Goal: Communication & Community: Participate in discussion

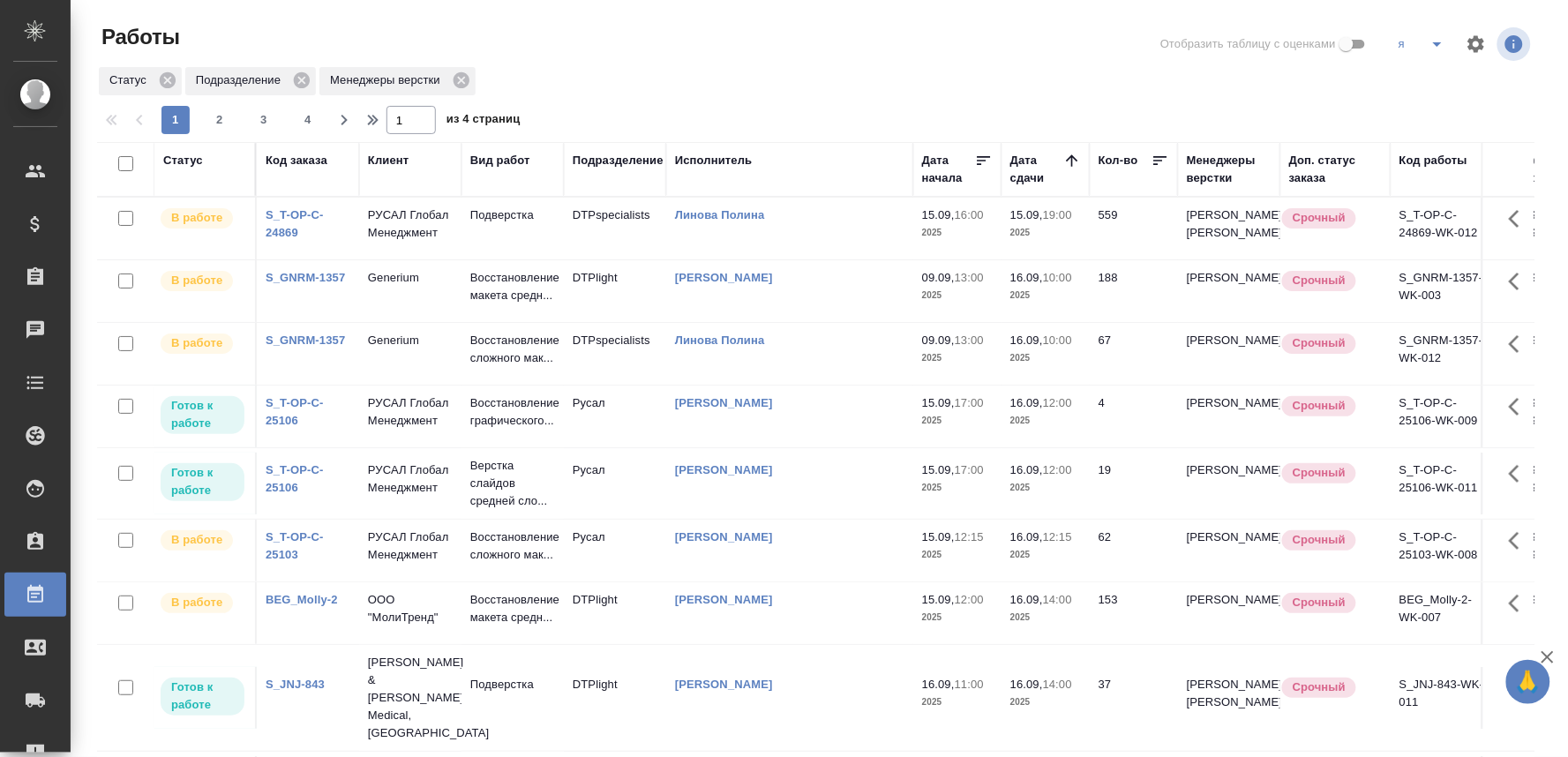
scroll to position [29, 0]
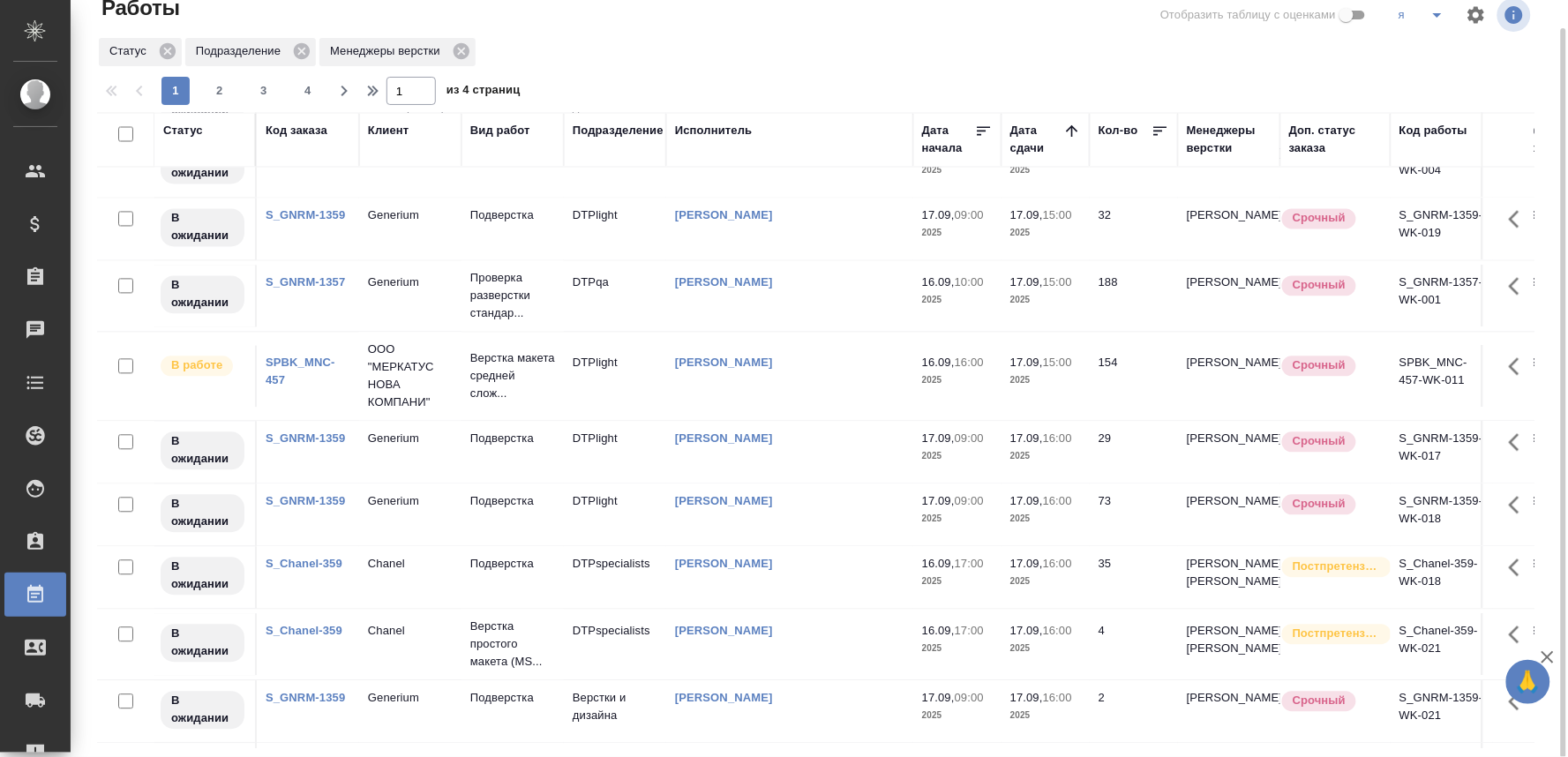
scroll to position [1294, 0]
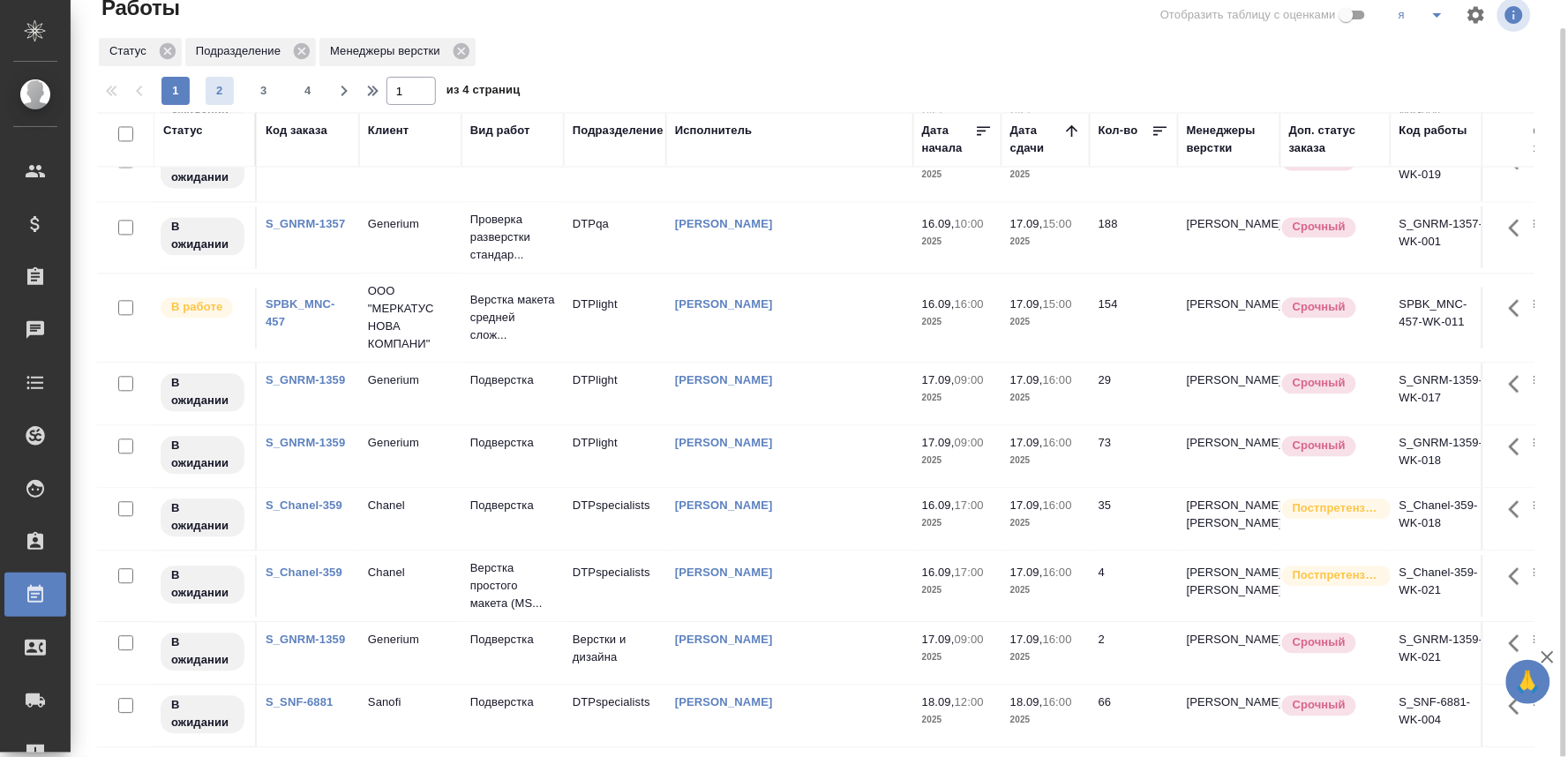
click at [218, 82] on span "2" at bounding box center [220, 90] width 28 height 18
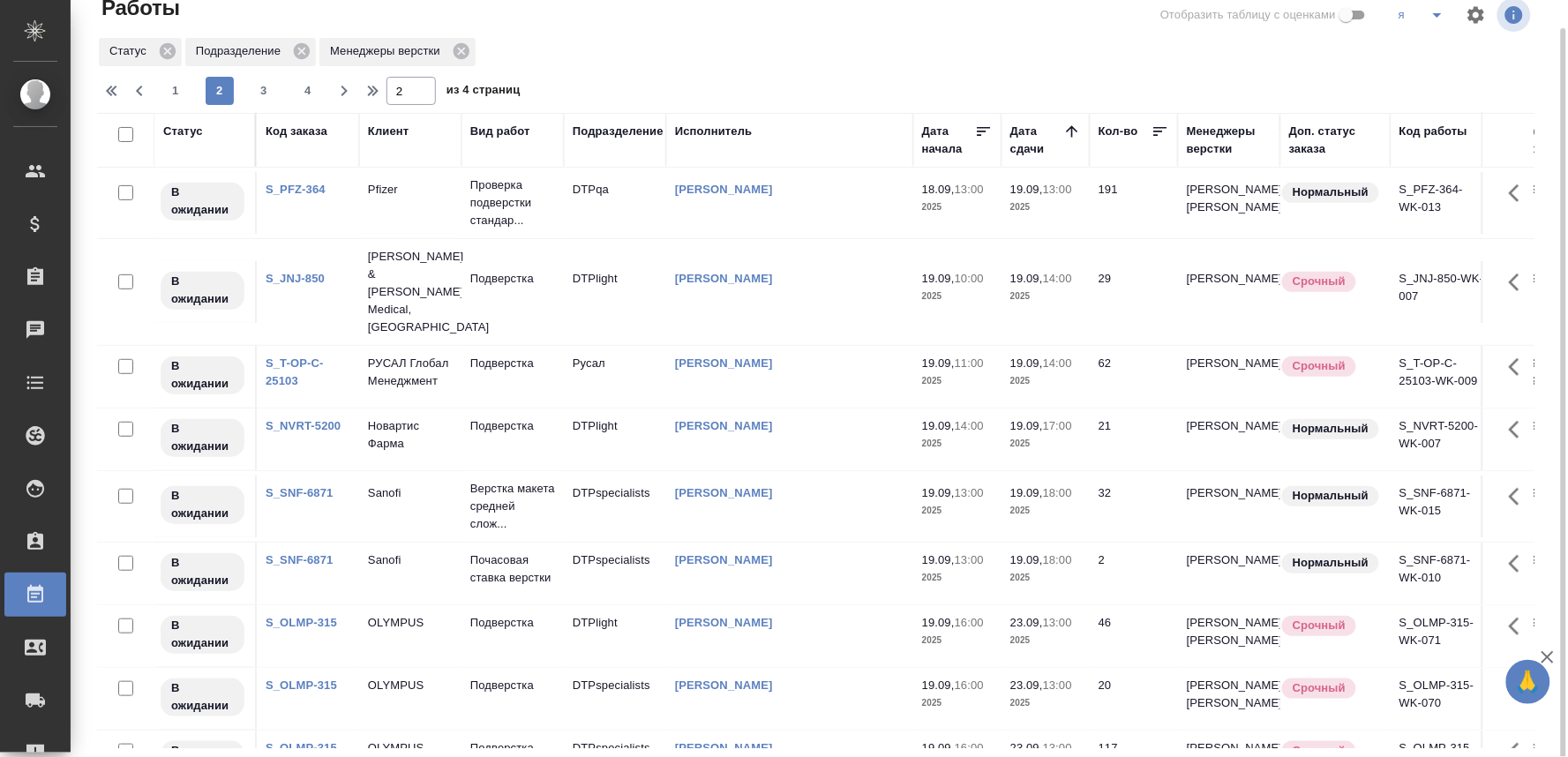
scroll to position [0, 0]
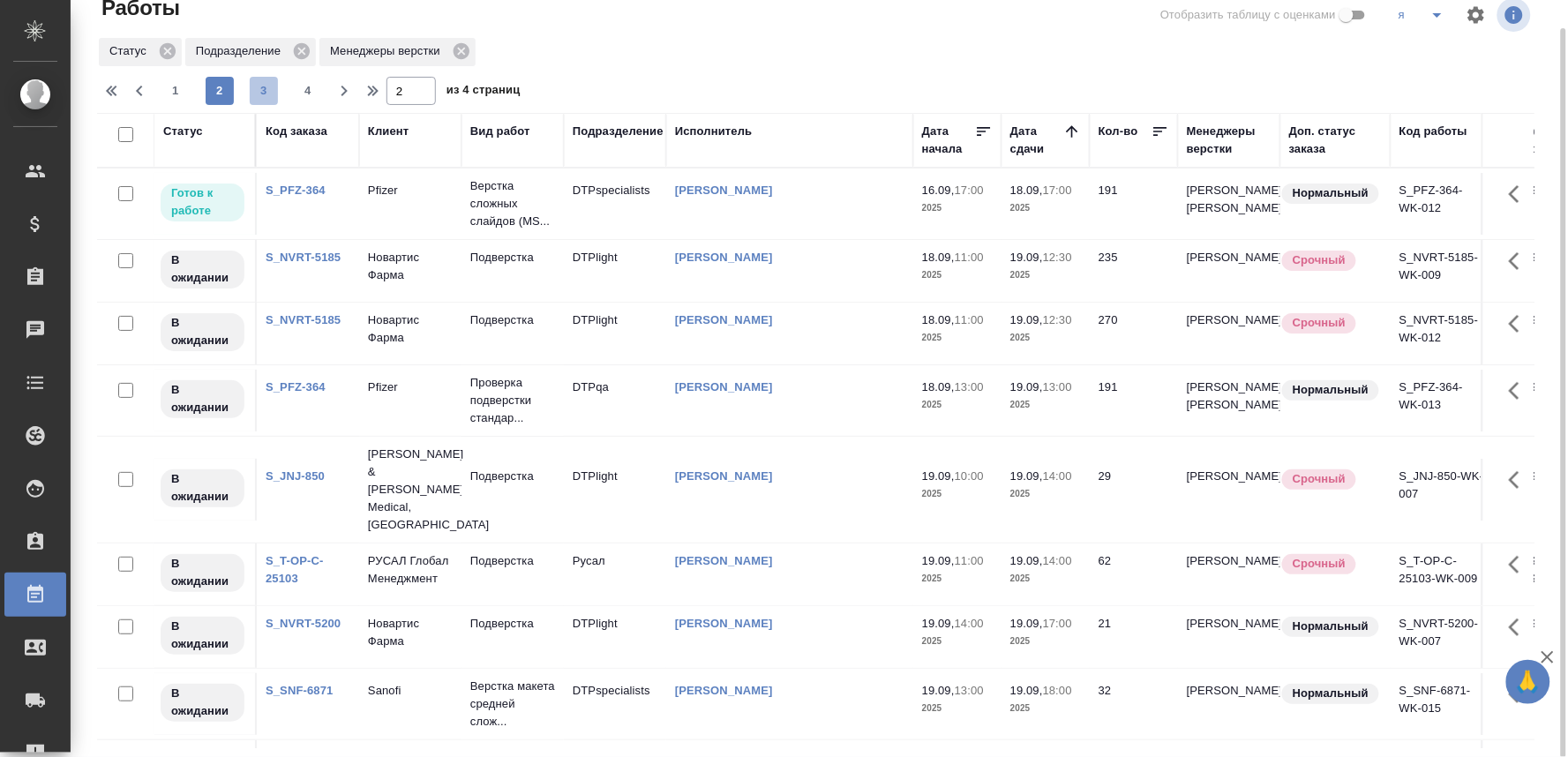
click at [264, 88] on span "3" at bounding box center [264, 90] width 28 height 18
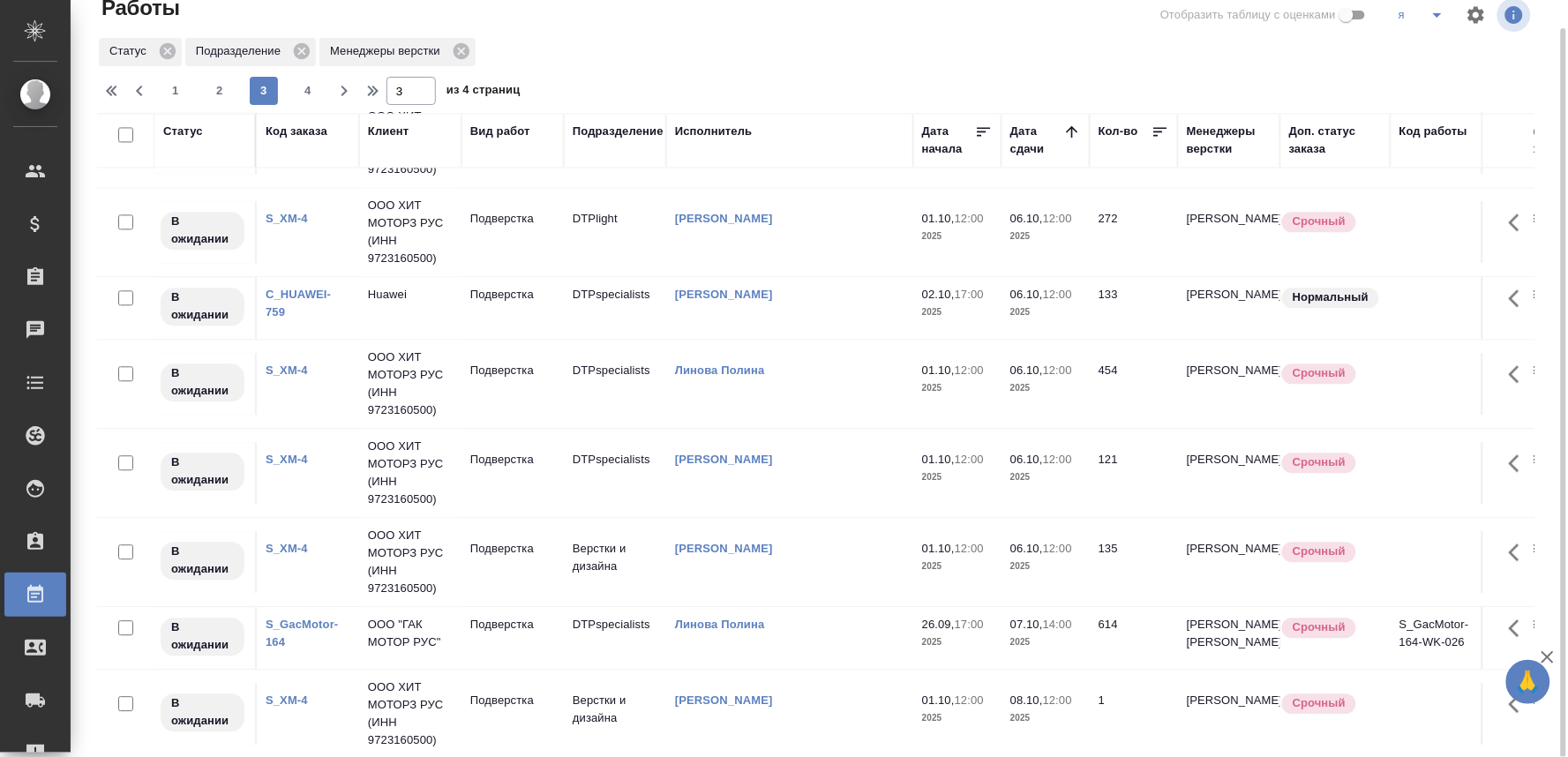
scroll to position [1533, 0]
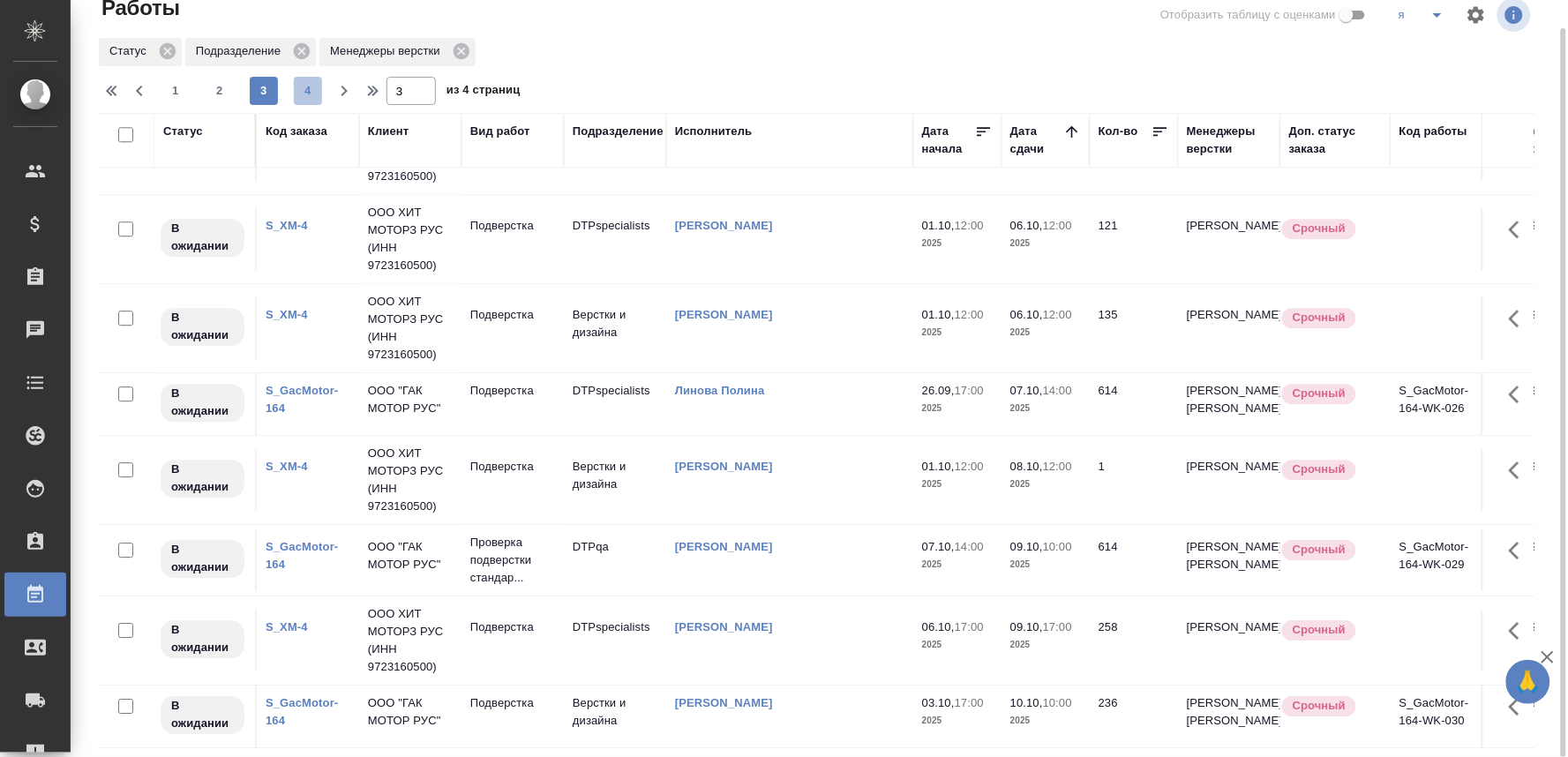
click at [300, 86] on span "4" at bounding box center [308, 90] width 28 height 18
type input "4"
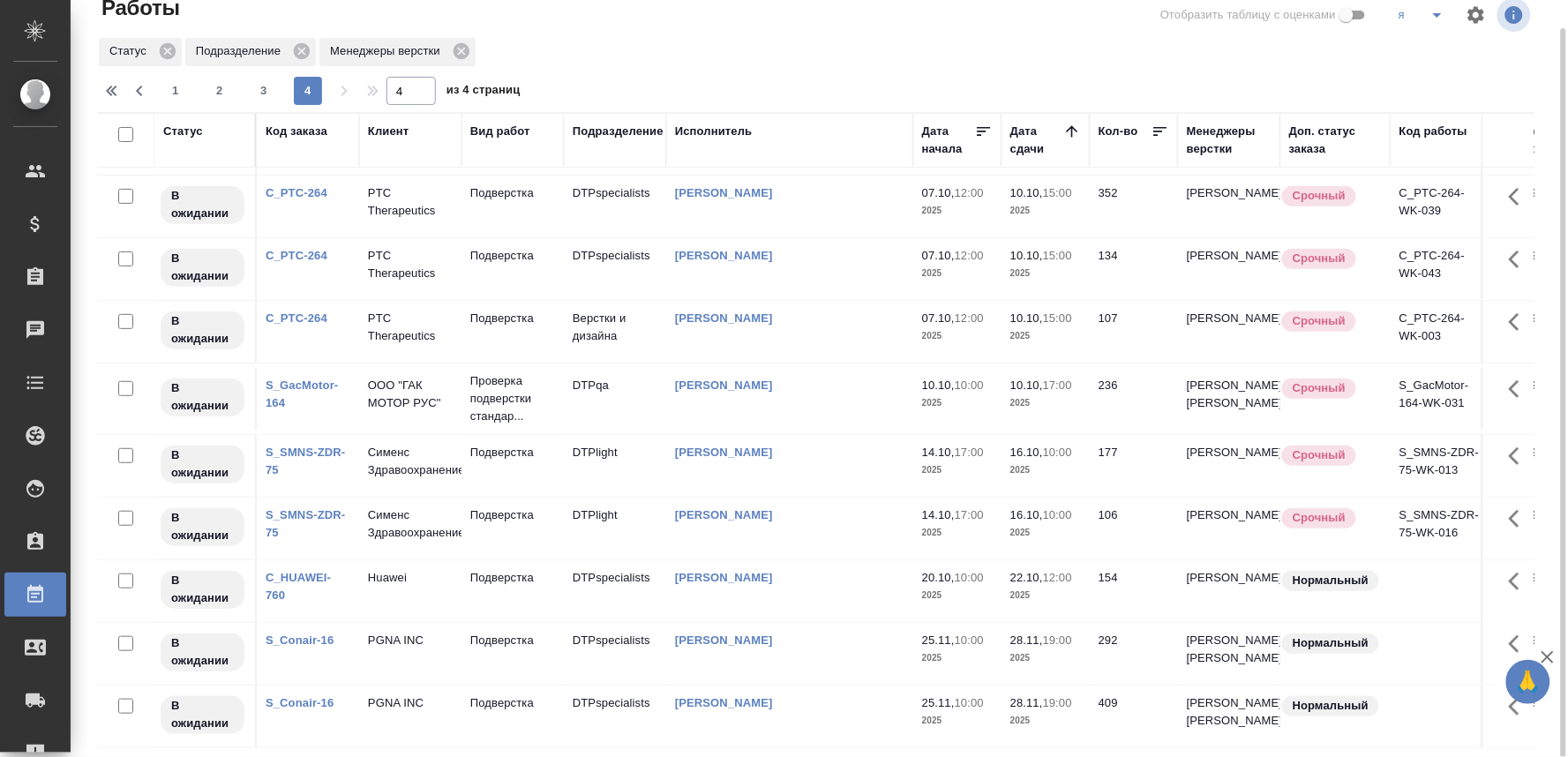
scroll to position [0, 0]
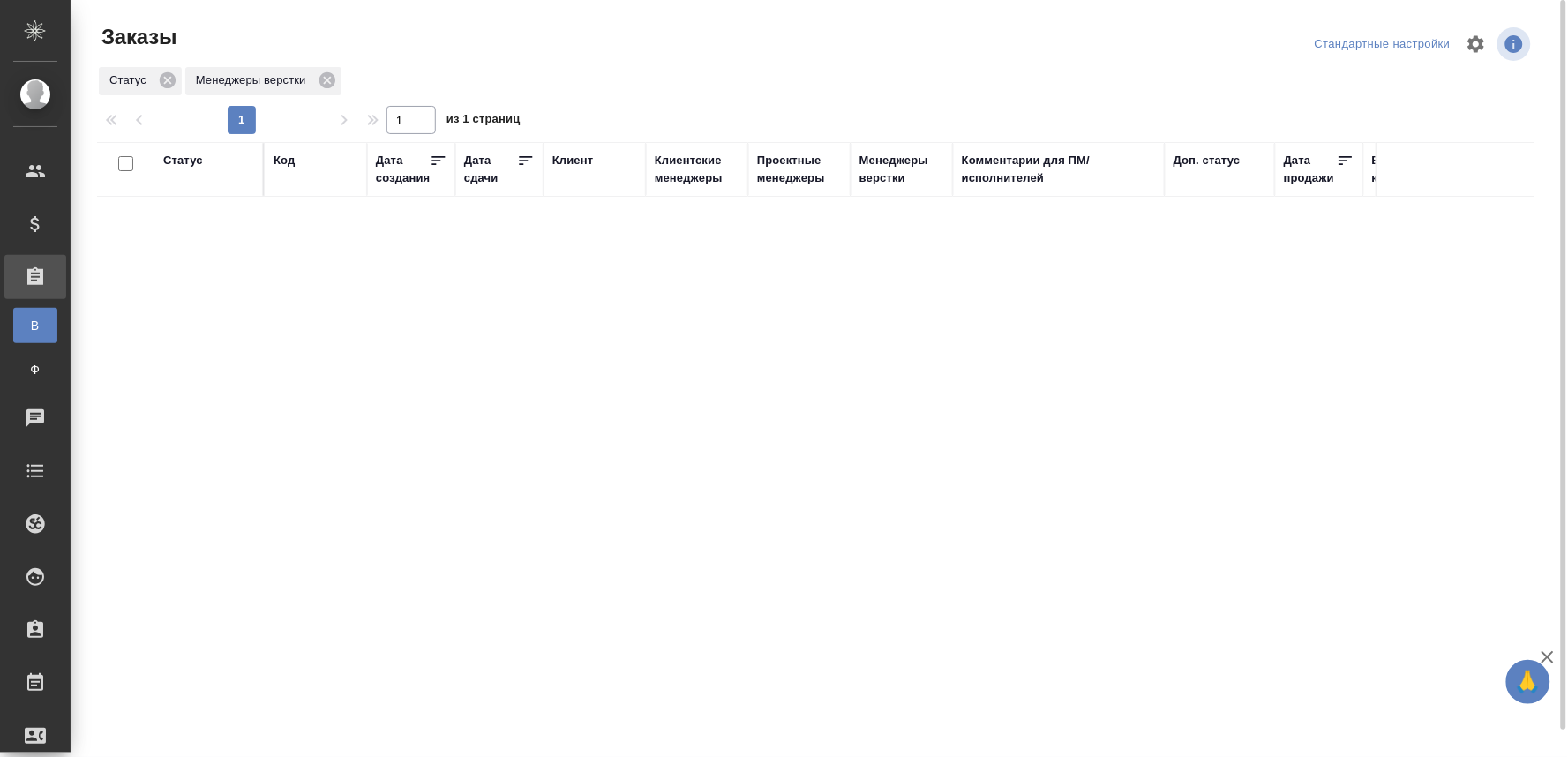
click at [545, 464] on div "Статус Код Дата создания Дата сдачи Клиент Клиентские менеджеры Проектные менед…" at bounding box center [815, 460] width 1437 height 635
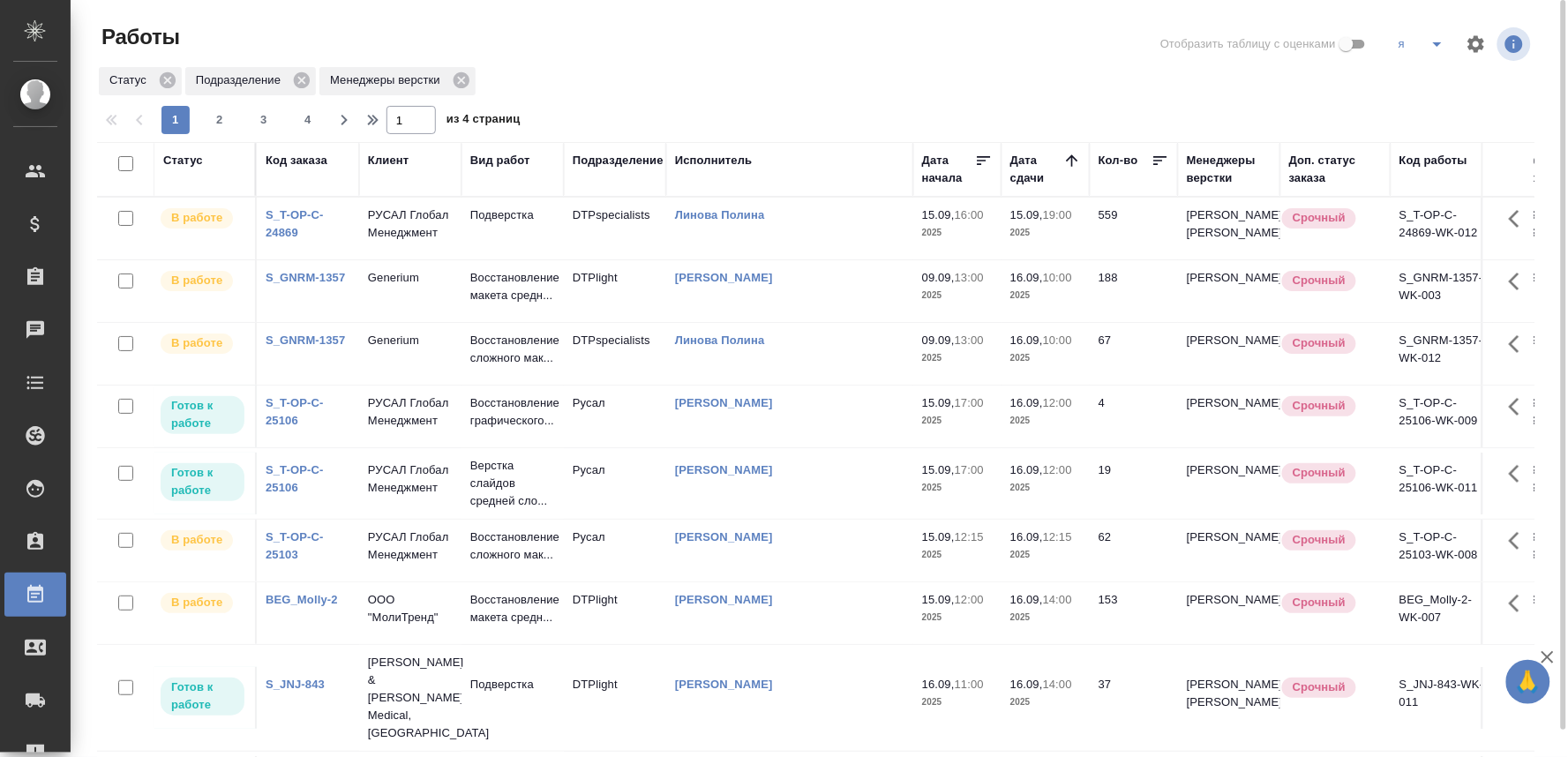
click at [415, 242] on p "РУСАЛ Глобал Менеджмент" at bounding box center [410, 224] width 85 height 35
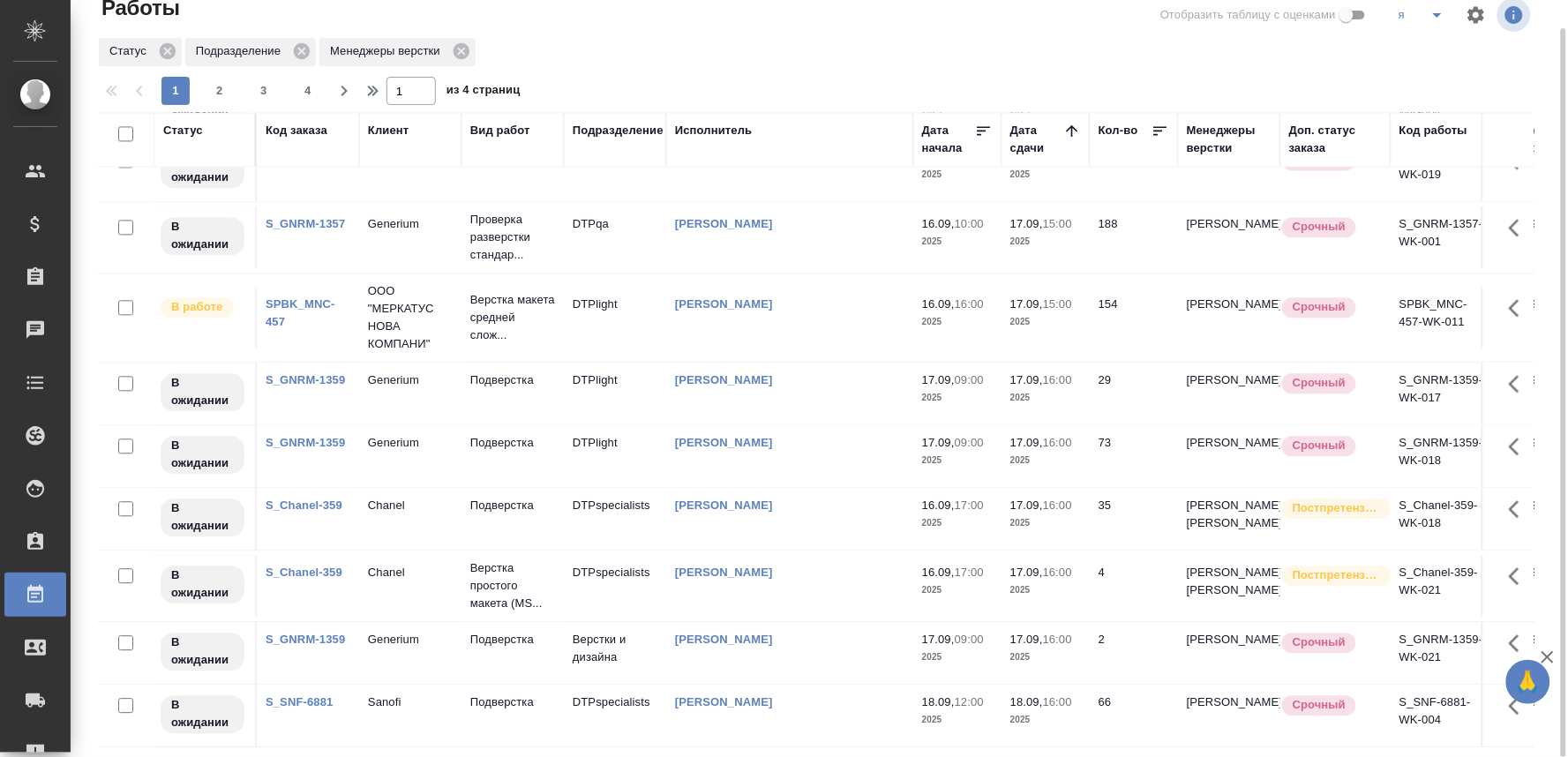
scroll to position [1294, 0]
click at [219, 80] on button "2" at bounding box center [220, 90] width 28 height 28
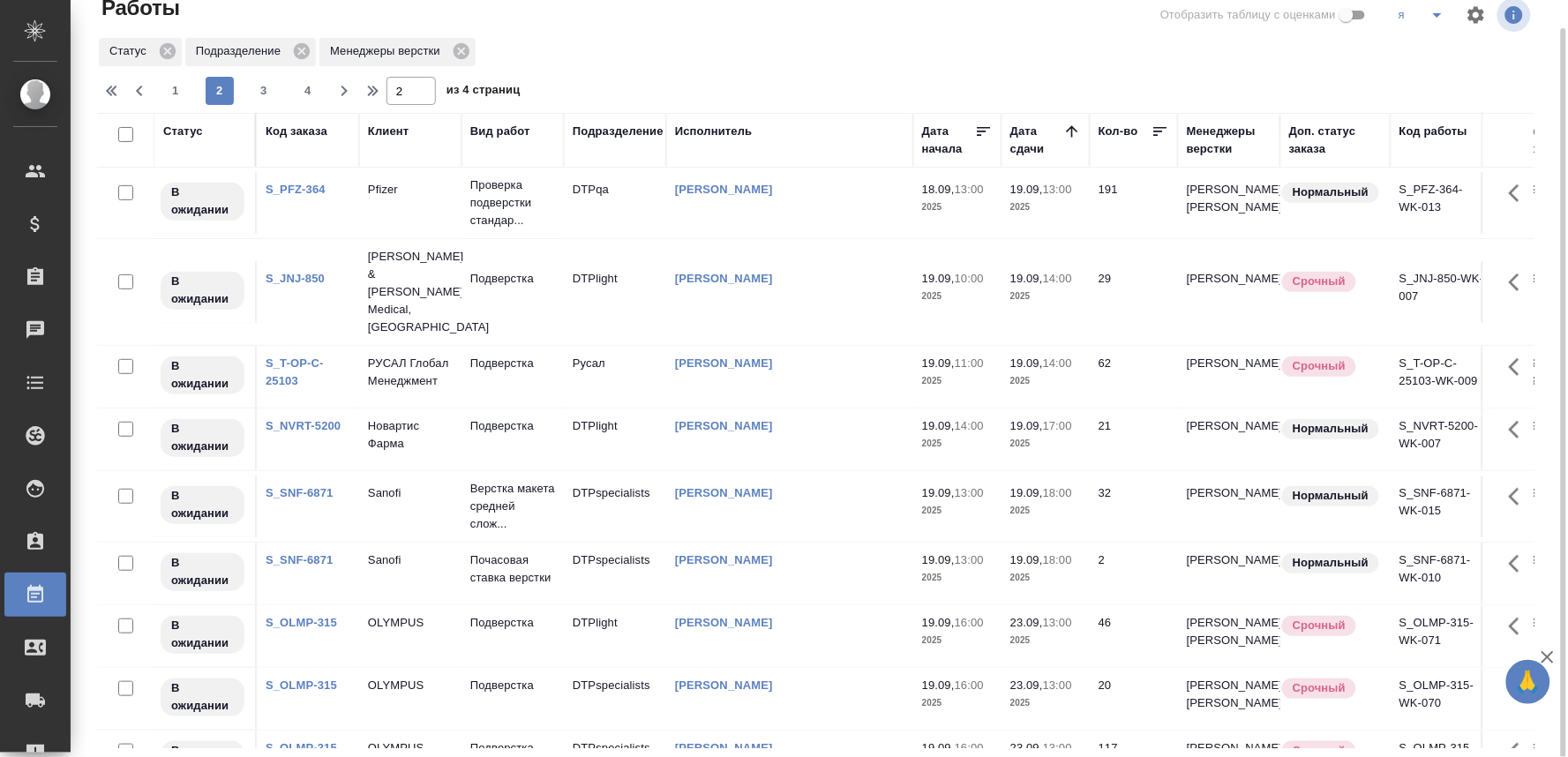
scroll to position [0, 0]
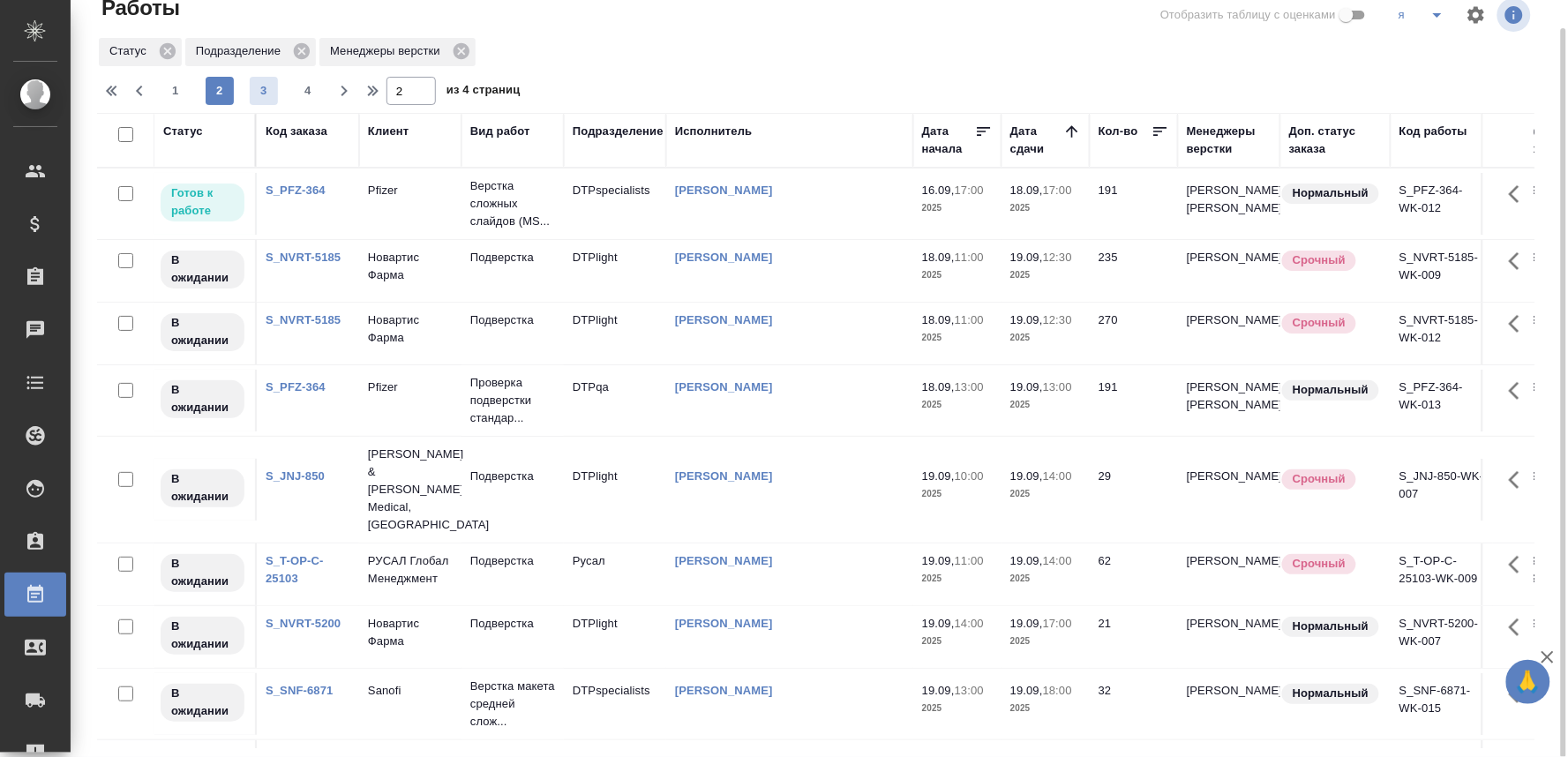
click at [262, 86] on span "3" at bounding box center [264, 90] width 28 height 18
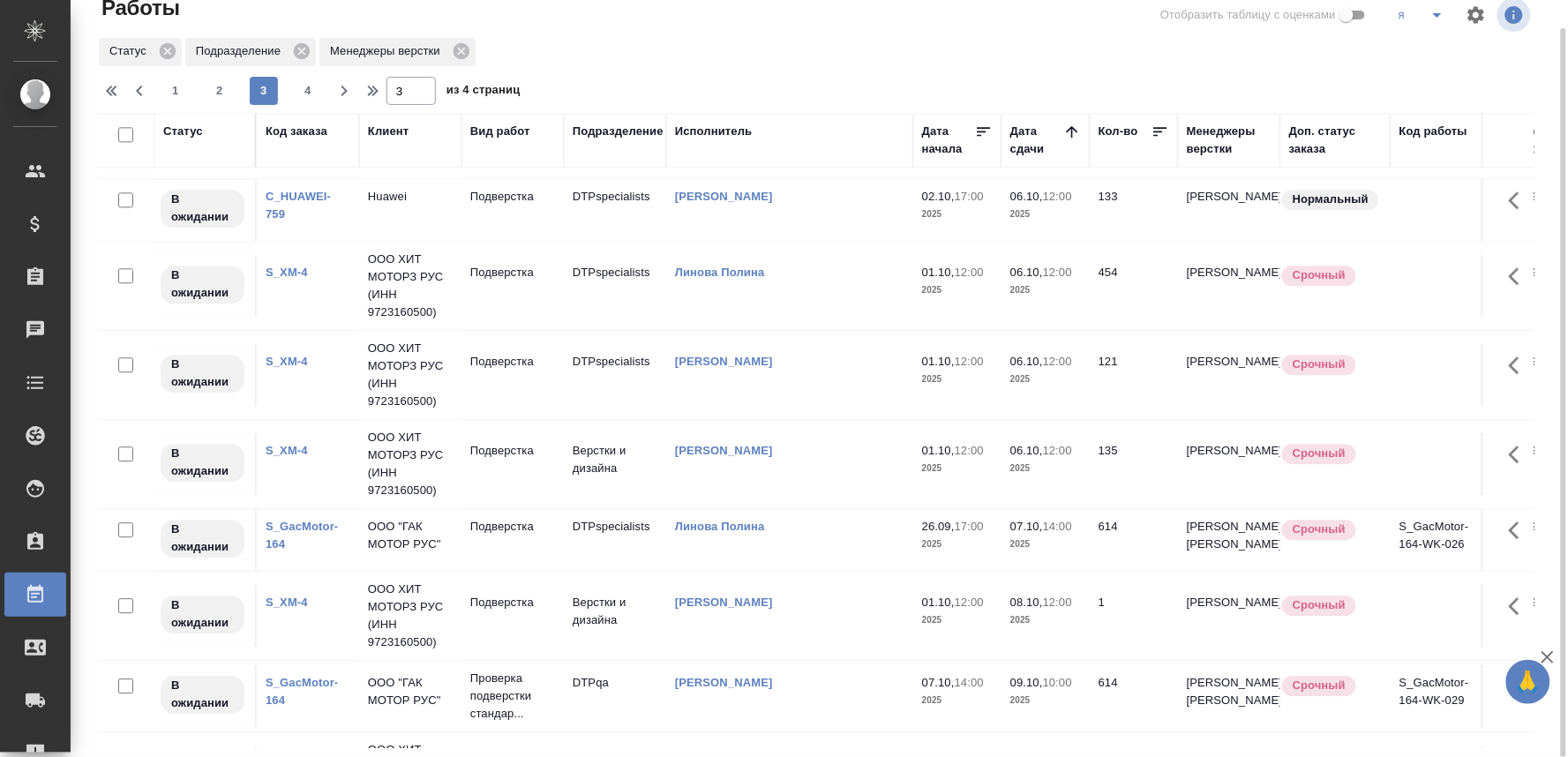
scroll to position [1533, 0]
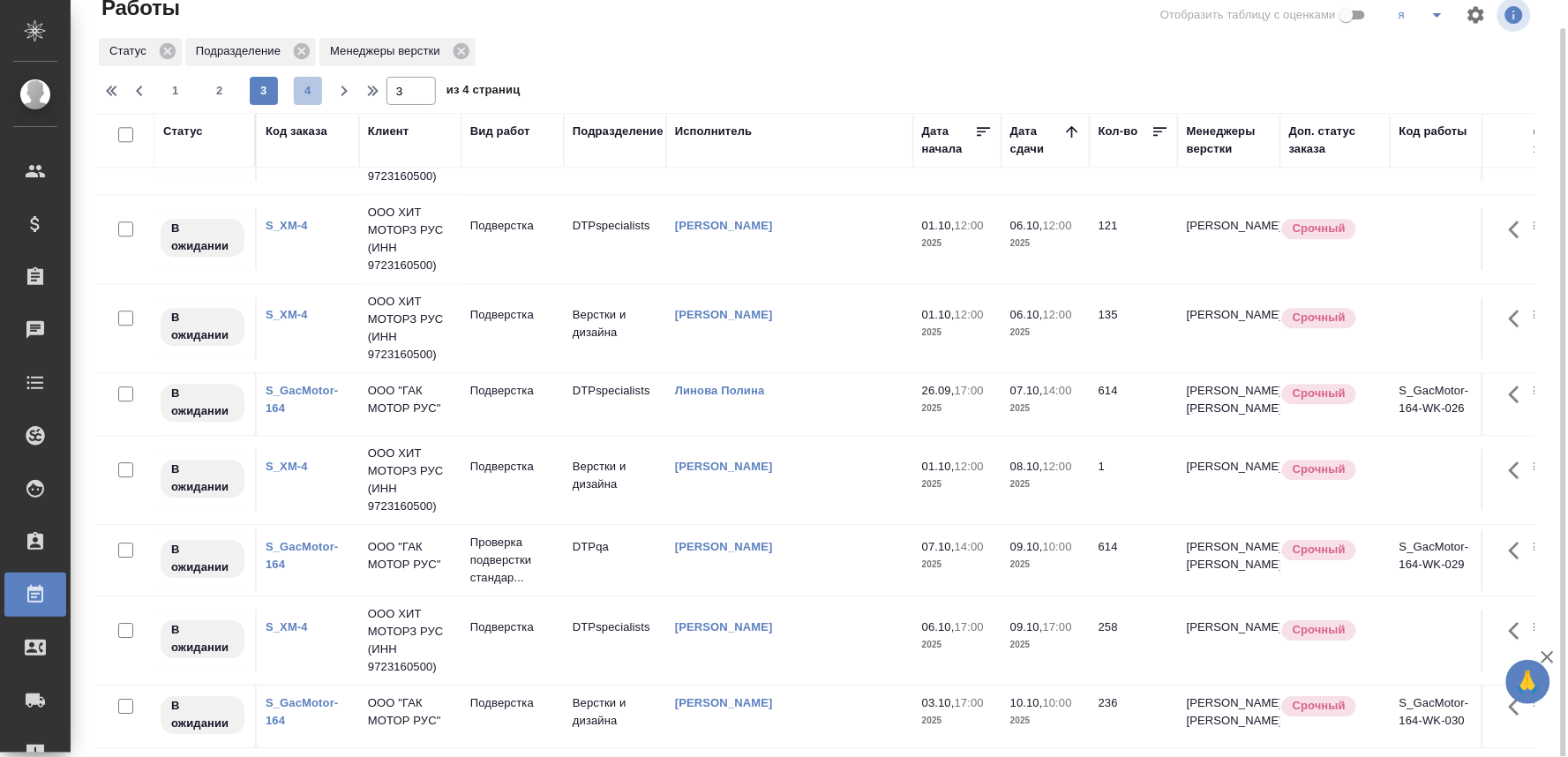
click at [307, 84] on span "4" at bounding box center [308, 90] width 28 height 18
type input "4"
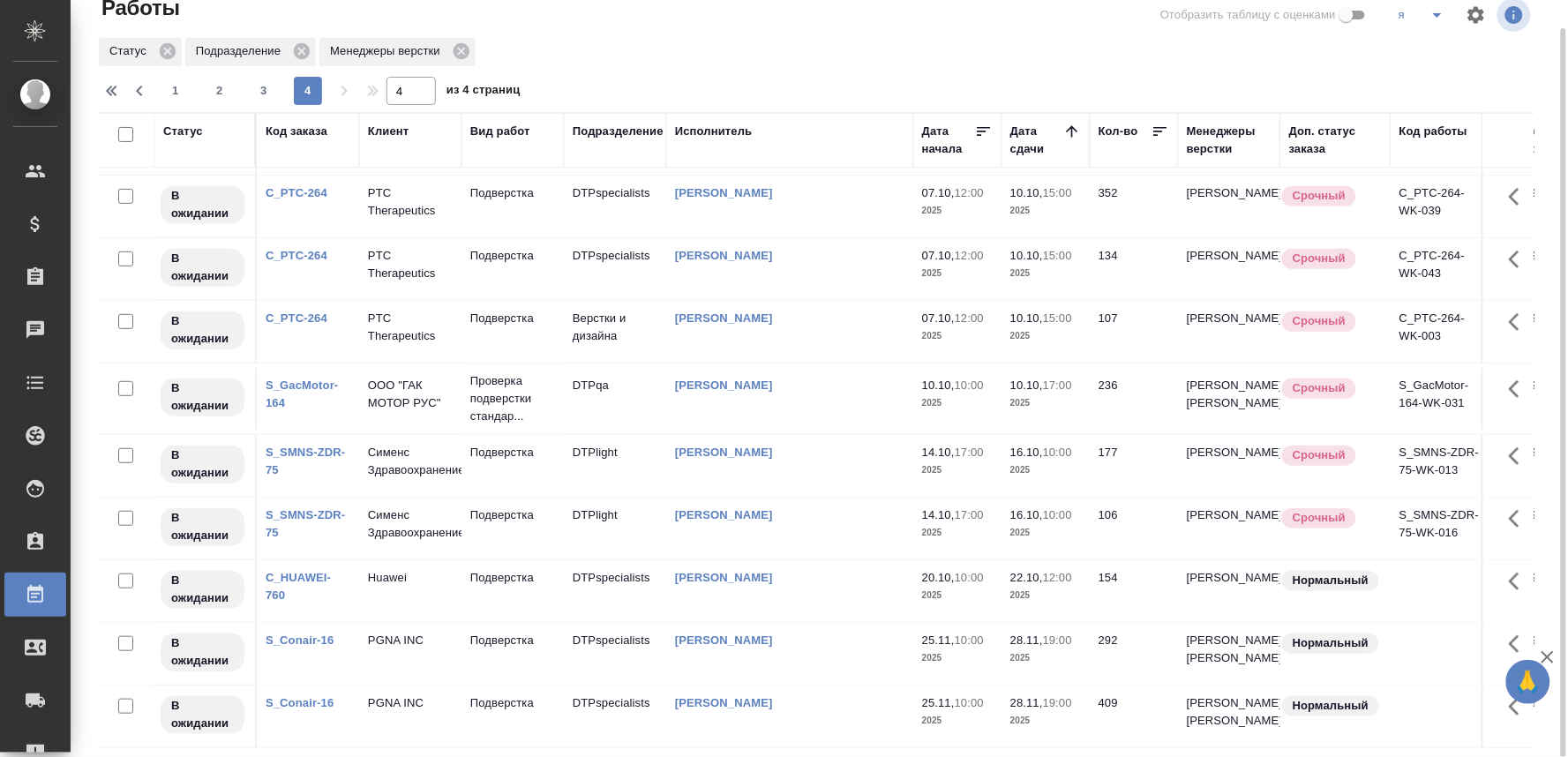
scroll to position [0, 0]
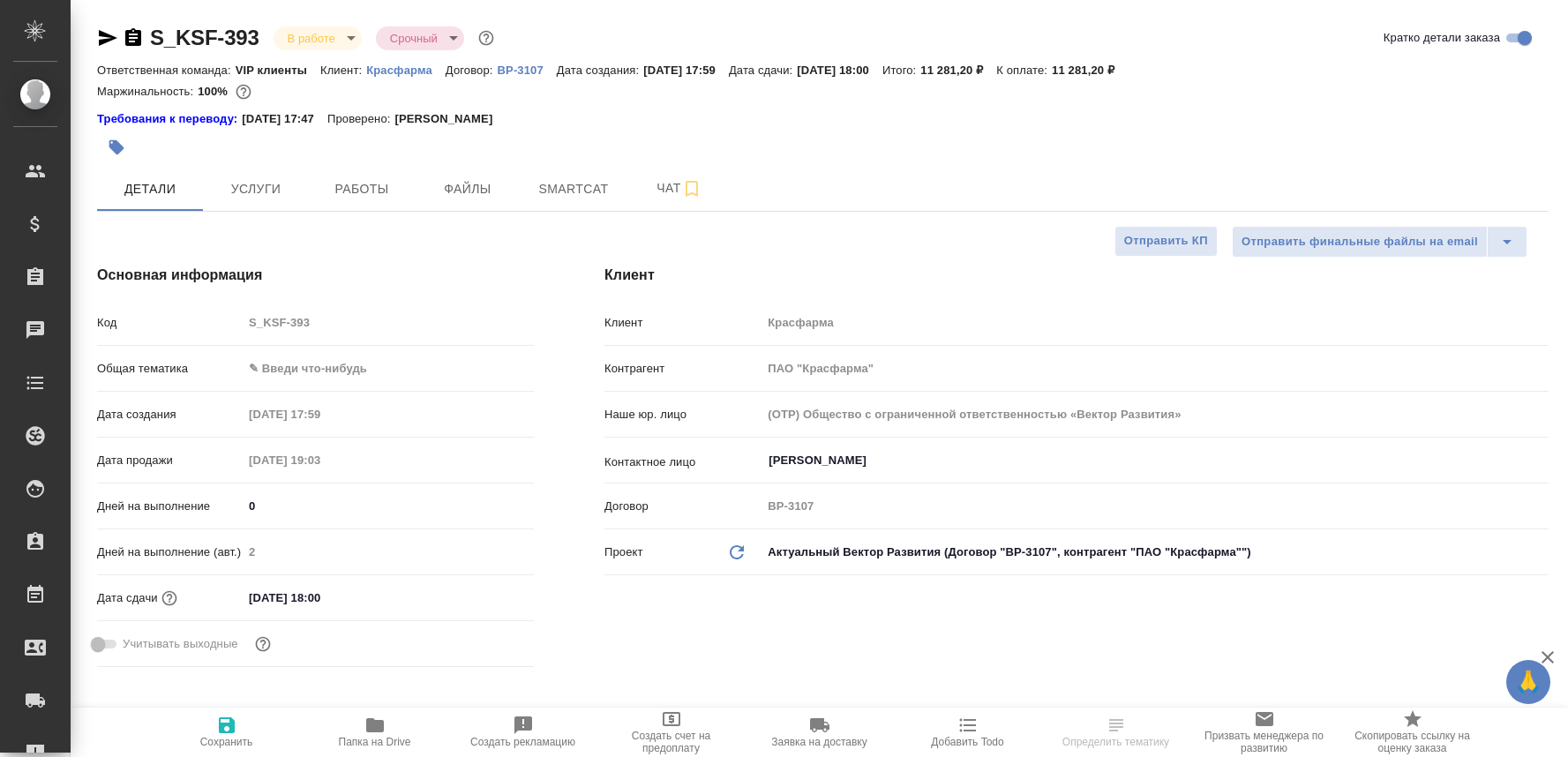
select select "RU"
click at [349, 187] on span "Работы" at bounding box center [361, 189] width 85 height 22
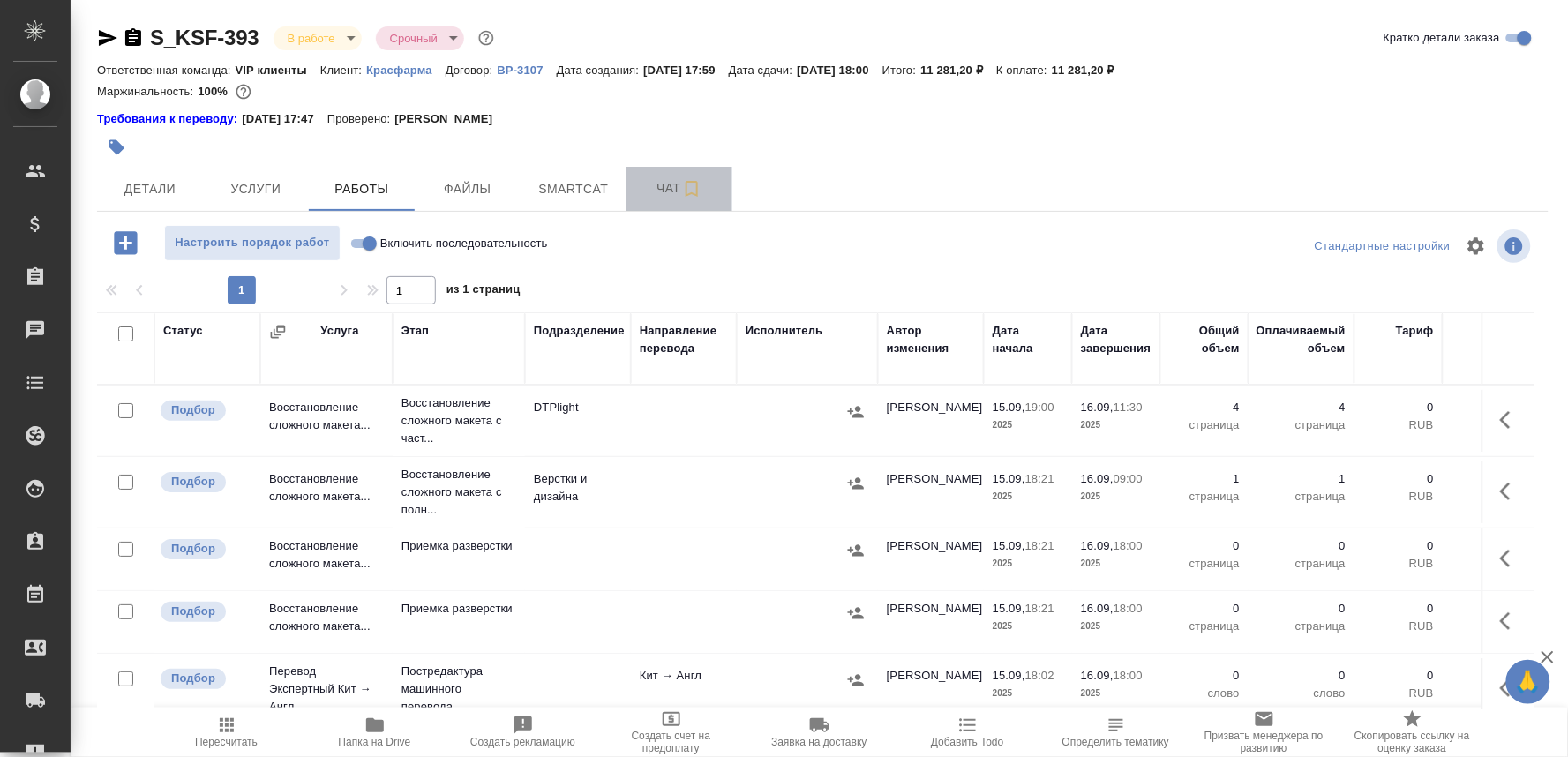
click at [647, 189] on span "Чат" at bounding box center [679, 188] width 85 height 22
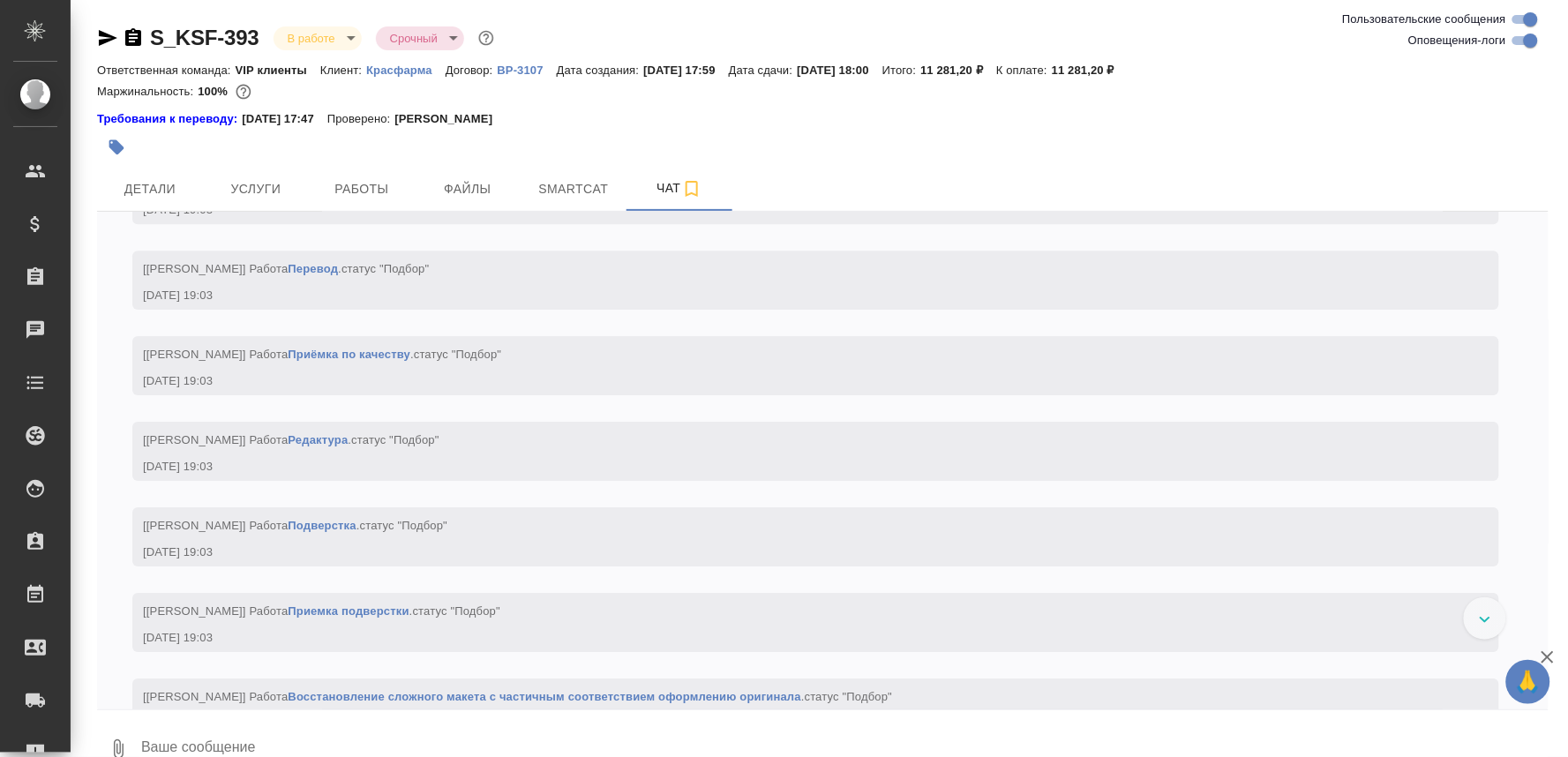
scroll to position [1099, 0]
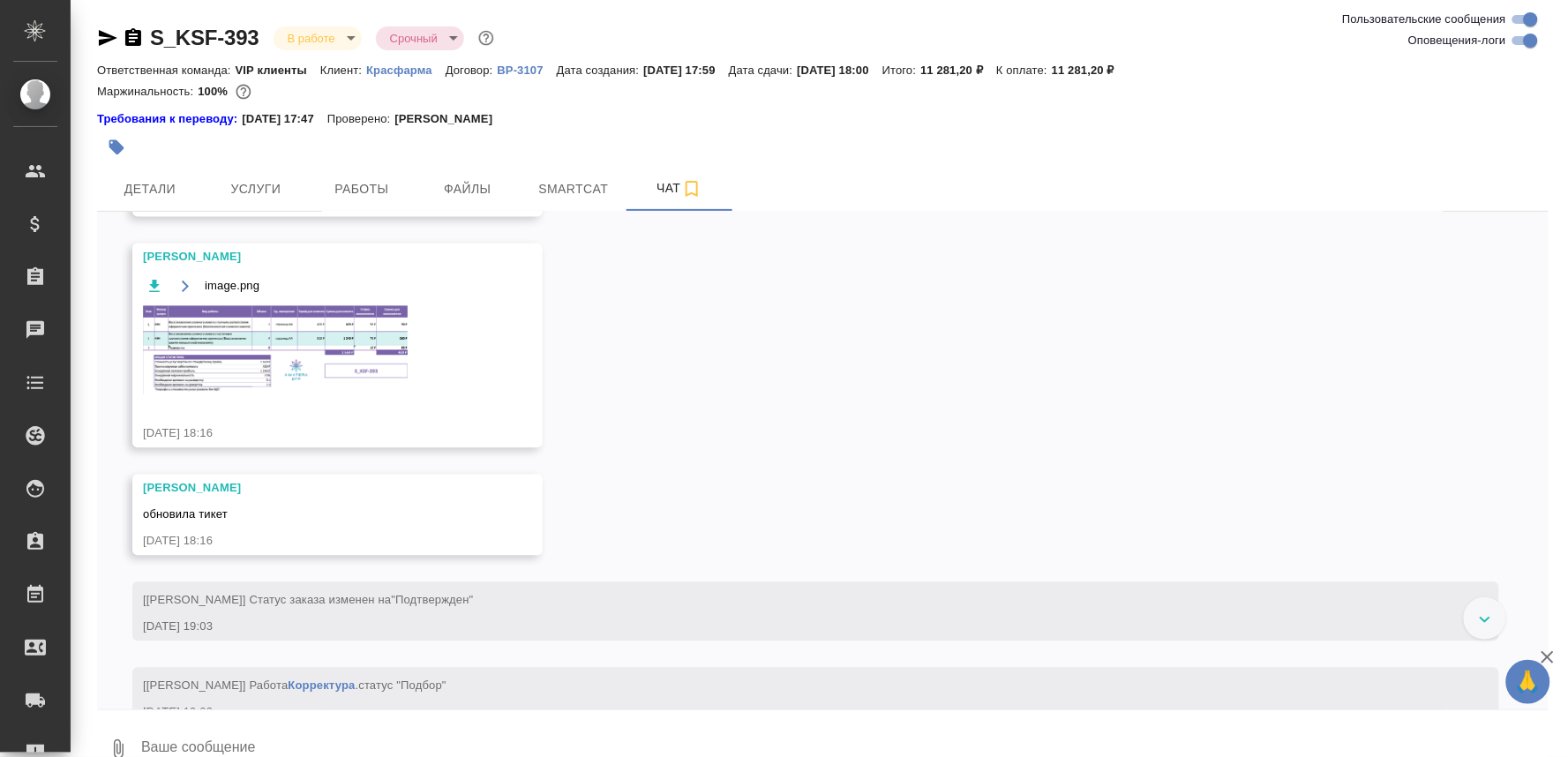
click at [313, 372] on img at bounding box center [275, 350] width 264 height 88
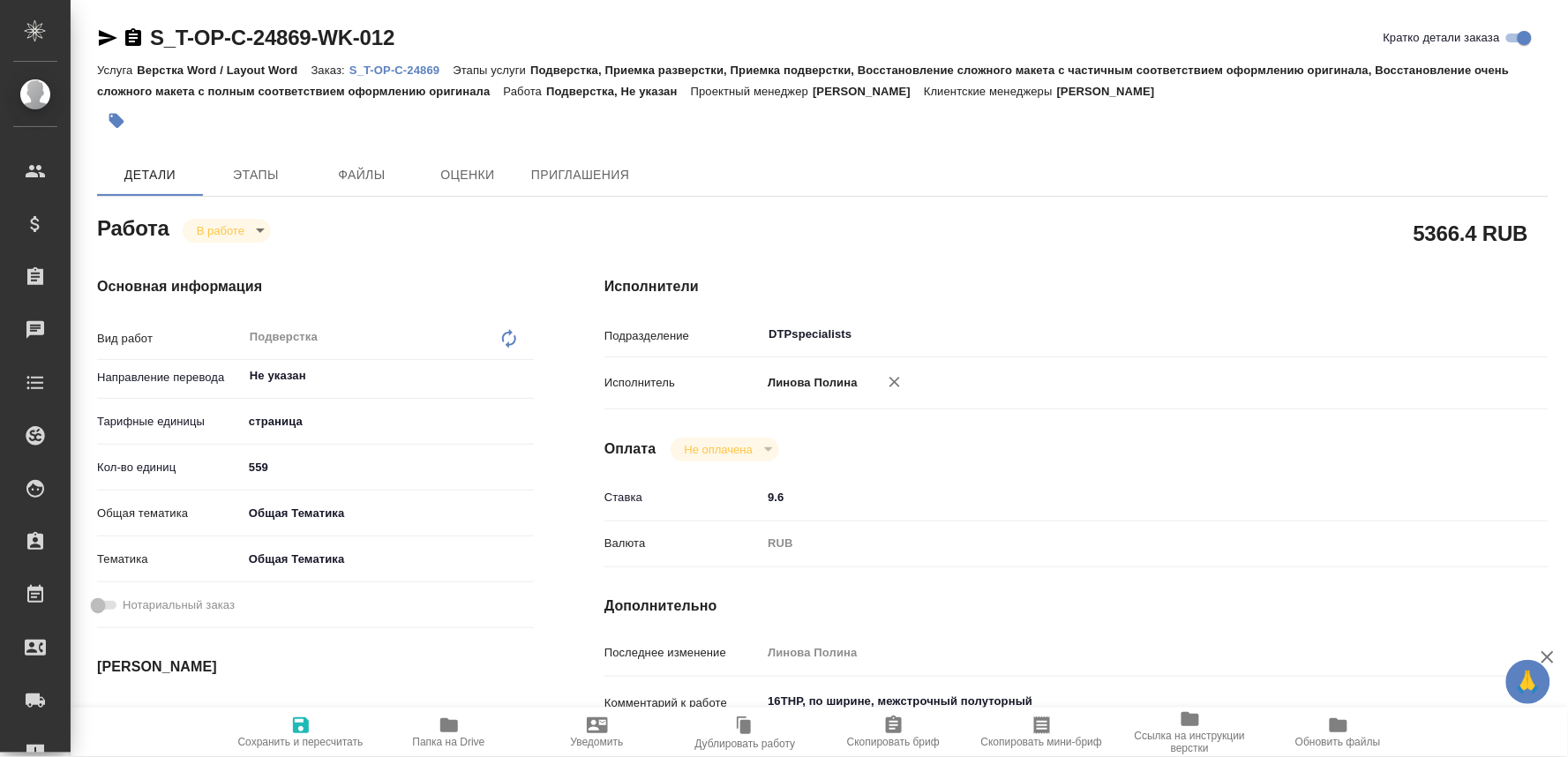
click at [104, 42] on icon "button" at bounding box center [108, 37] width 19 height 16
click at [439, 741] on span "Папка на Drive" at bounding box center [449, 741] width 73 height 12
click at [442, 62] on link "S_T-OP-C-24869" at bounding box center [400, 69] width 103 height 15
click at [444, 747] on span "Папка на Drive" at bounding box center [449, 741] width 73 height 12
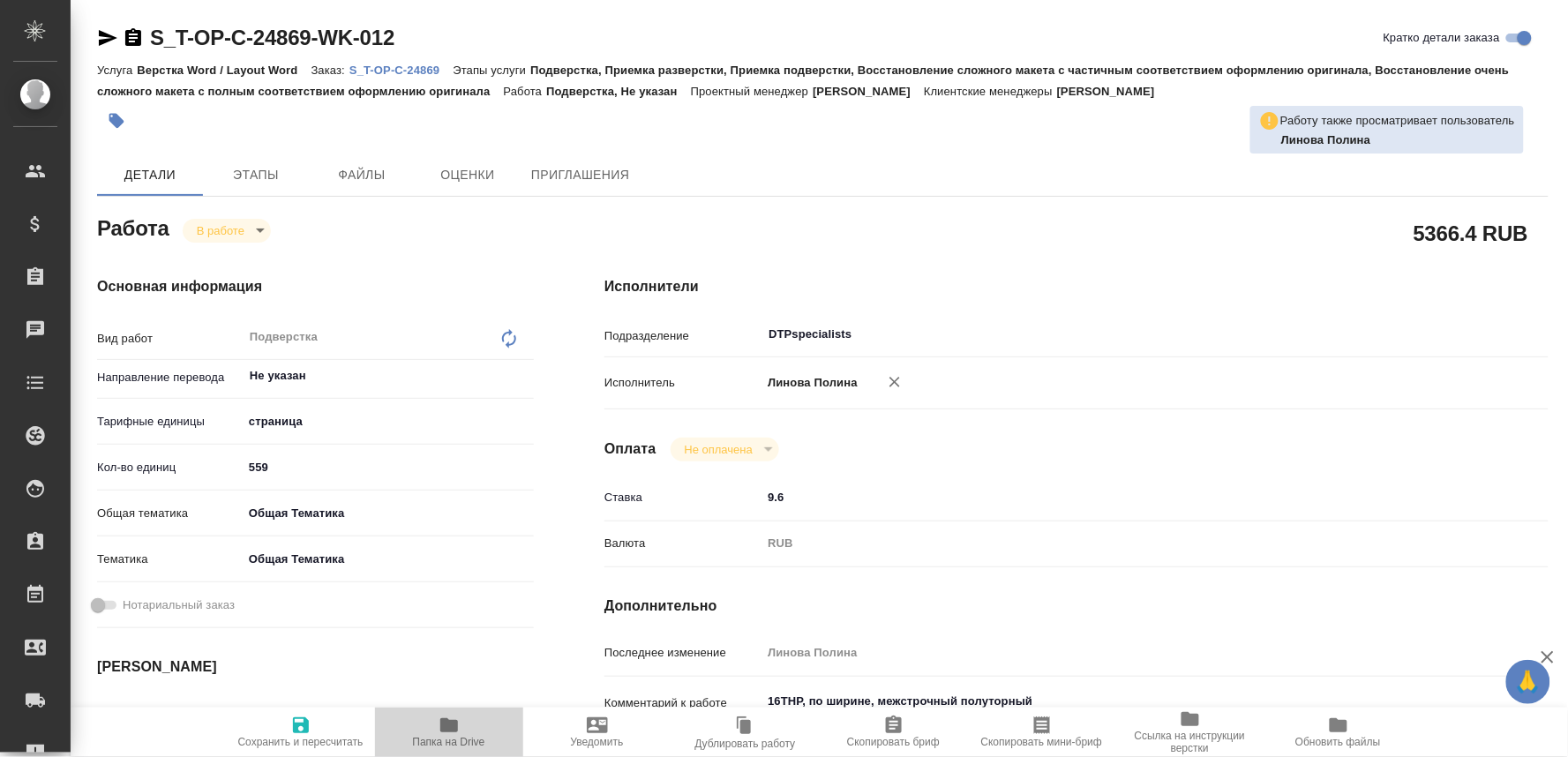
click at [445, 732] on icon "button" at bounding box center [449, 724] width 18 height 14
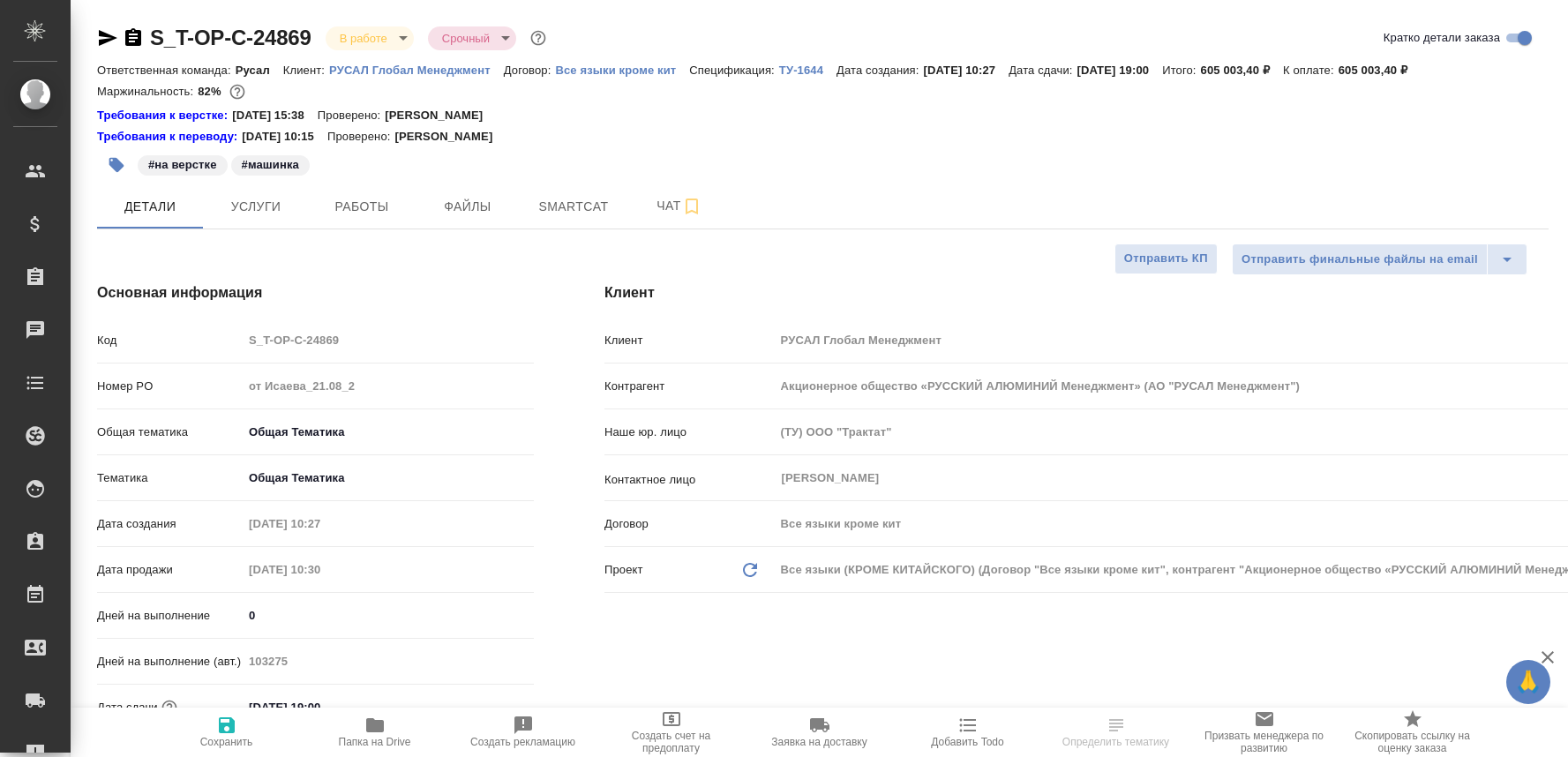
select select "RU"
click at [648, 210] on span "Чат" at bounding box center [679, 206] width 85 height 22
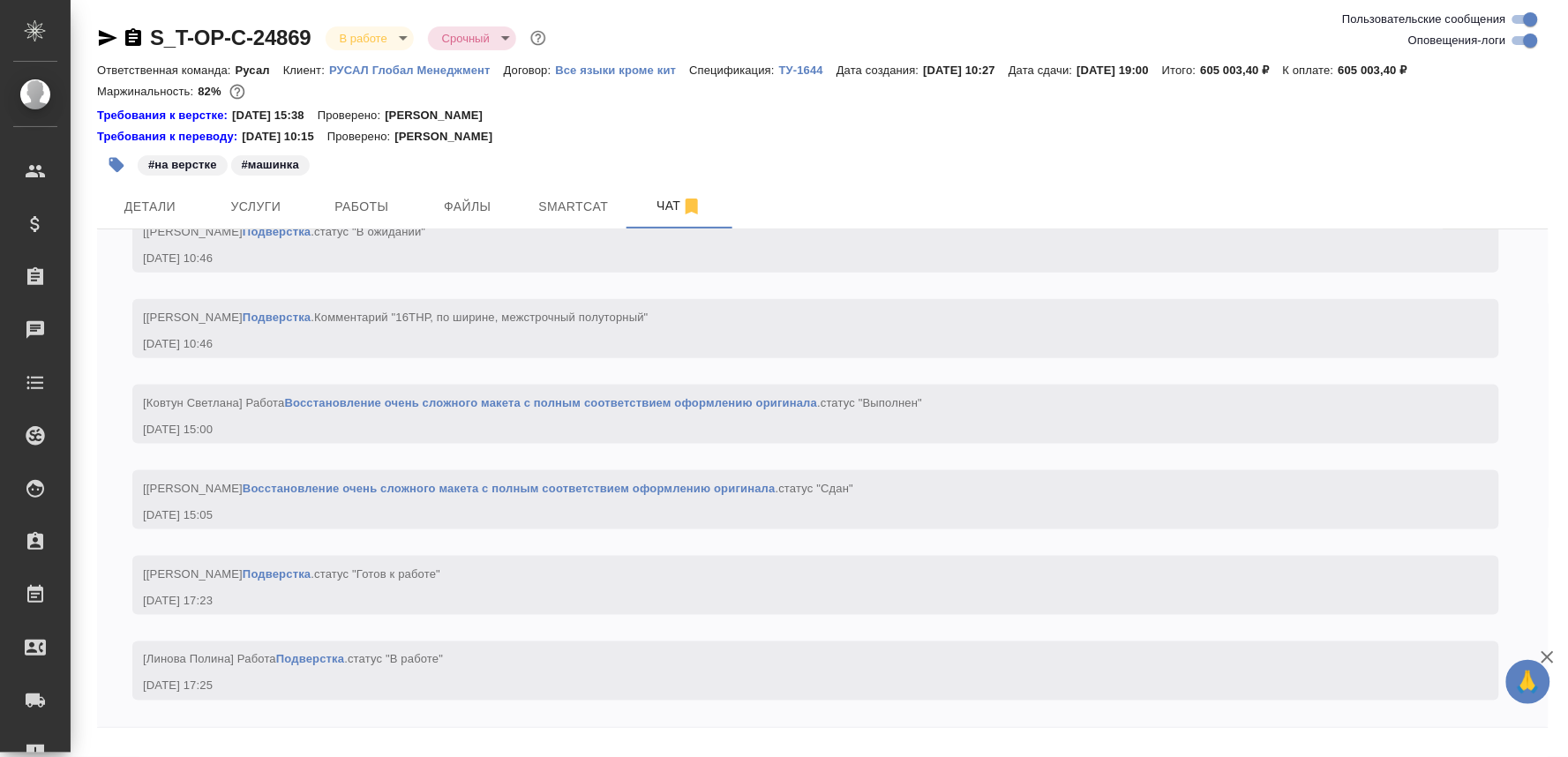
scroll to position [9073, 0]
click at [214, 739] on textarea at bounding box center [844, 766] width 1409 height 60
paste textarea "https://drive.awatera.com/apps/files/?dir=/Shares/%D0%A2-%D0%9E%D0%9F-%D0%A1_%D…"
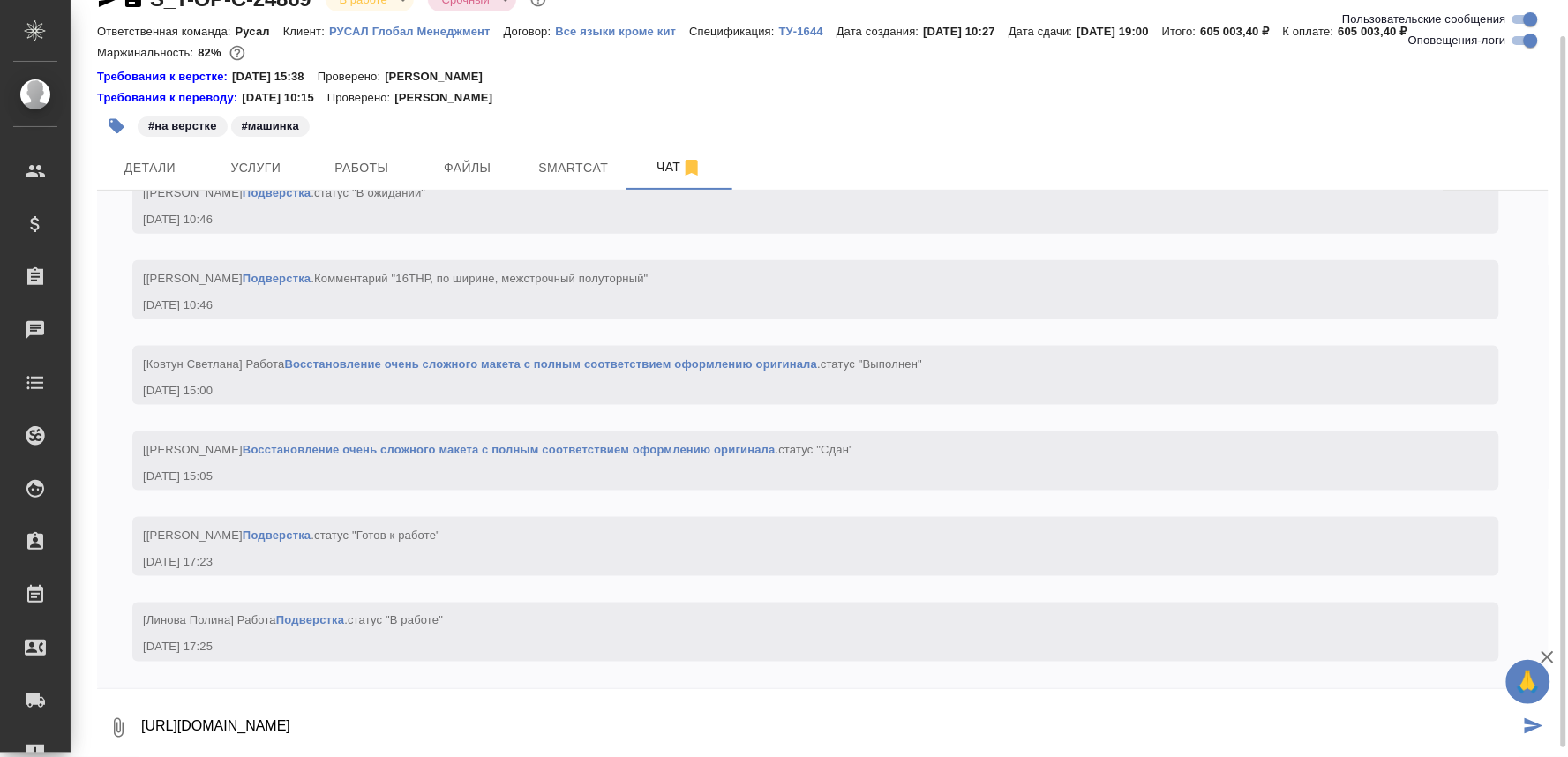
type textarea "https://drive.awatera.com/apps/files/?dir=/Shares/%D0%A2-%D0%9E%D0%9F-%D0%A1_%D…"
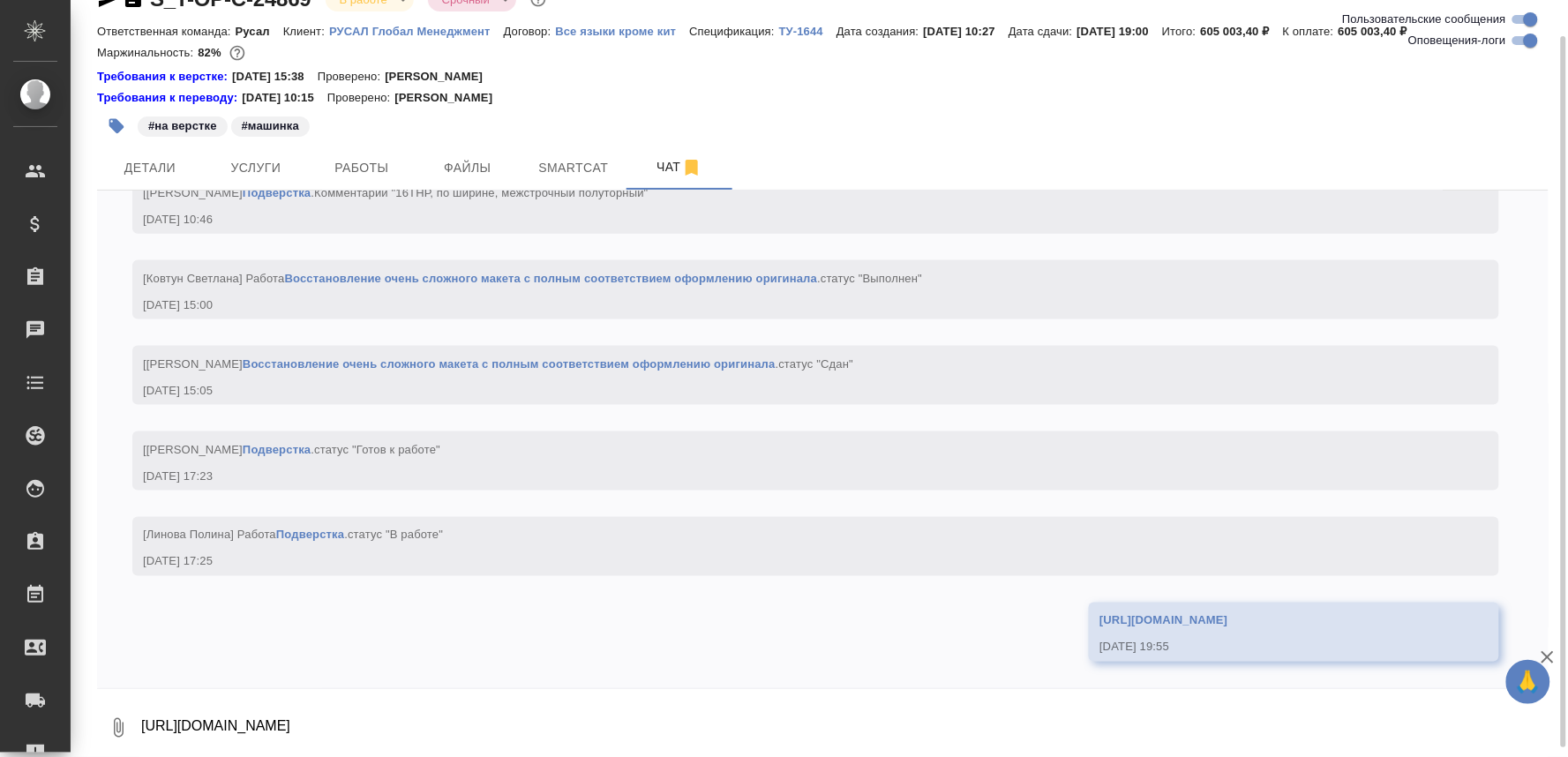
scroll to position [9195, 0]
click at [169, 711] on textarea "https://drive.awatera.com/apps/files/?dir=/Shares/%D0%A2-%D0%9E%D0%9F-%D0%A1_%D…" at bounding box center [844, 727] width 1409 height 60
type textarea "пока ворд"
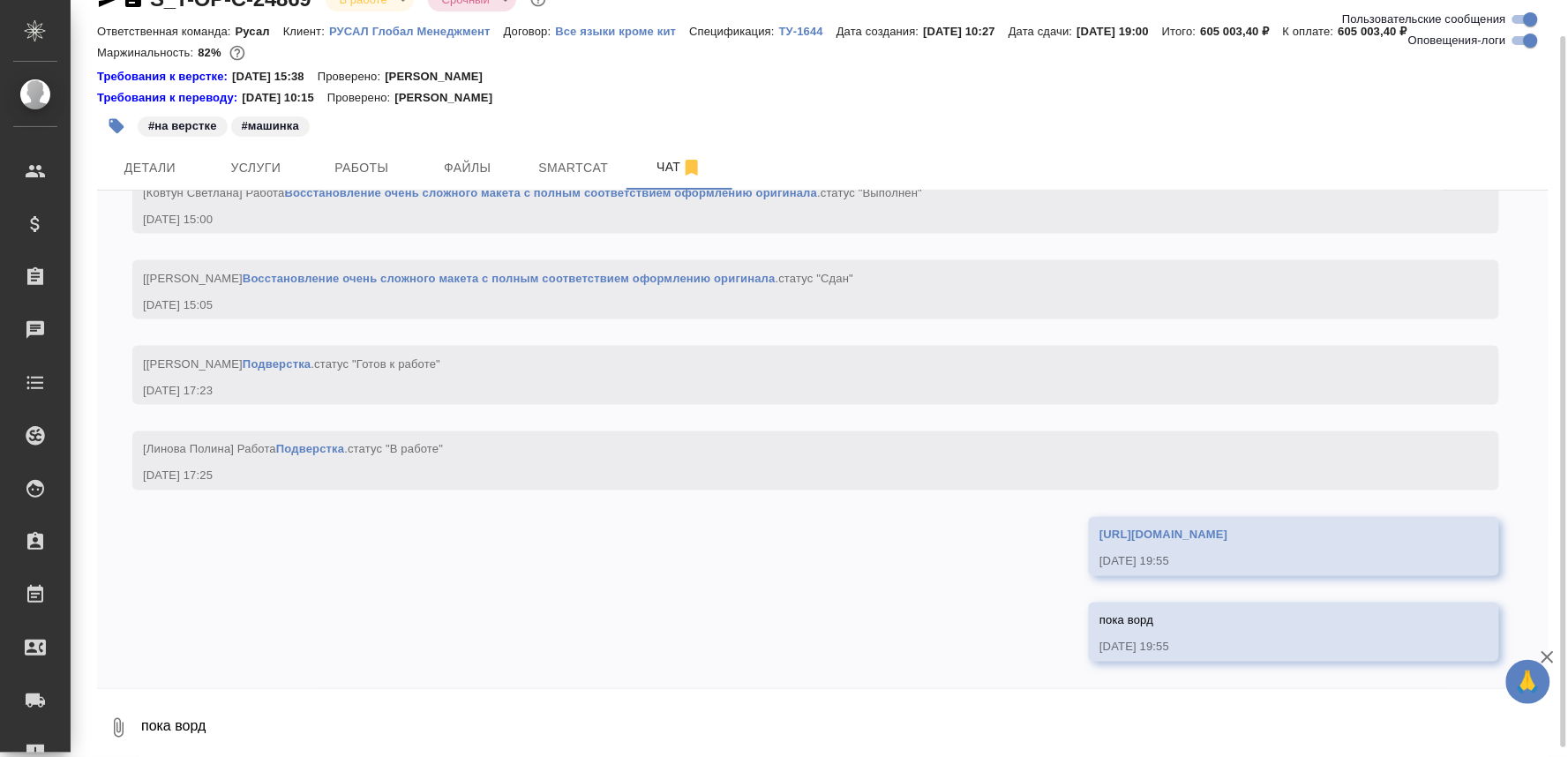
scroll to position [9280, 0]
click at [1100, 529] on link "https://drive.awatera.com/apps/files/?dir=/Shares/%D0%A2-%D0%9E%D0%9F-%D0%A1_%D…" at bounding box center [1163, 535] width 128 height 13
